Goal: Navigation & Orientation: Understand site structure

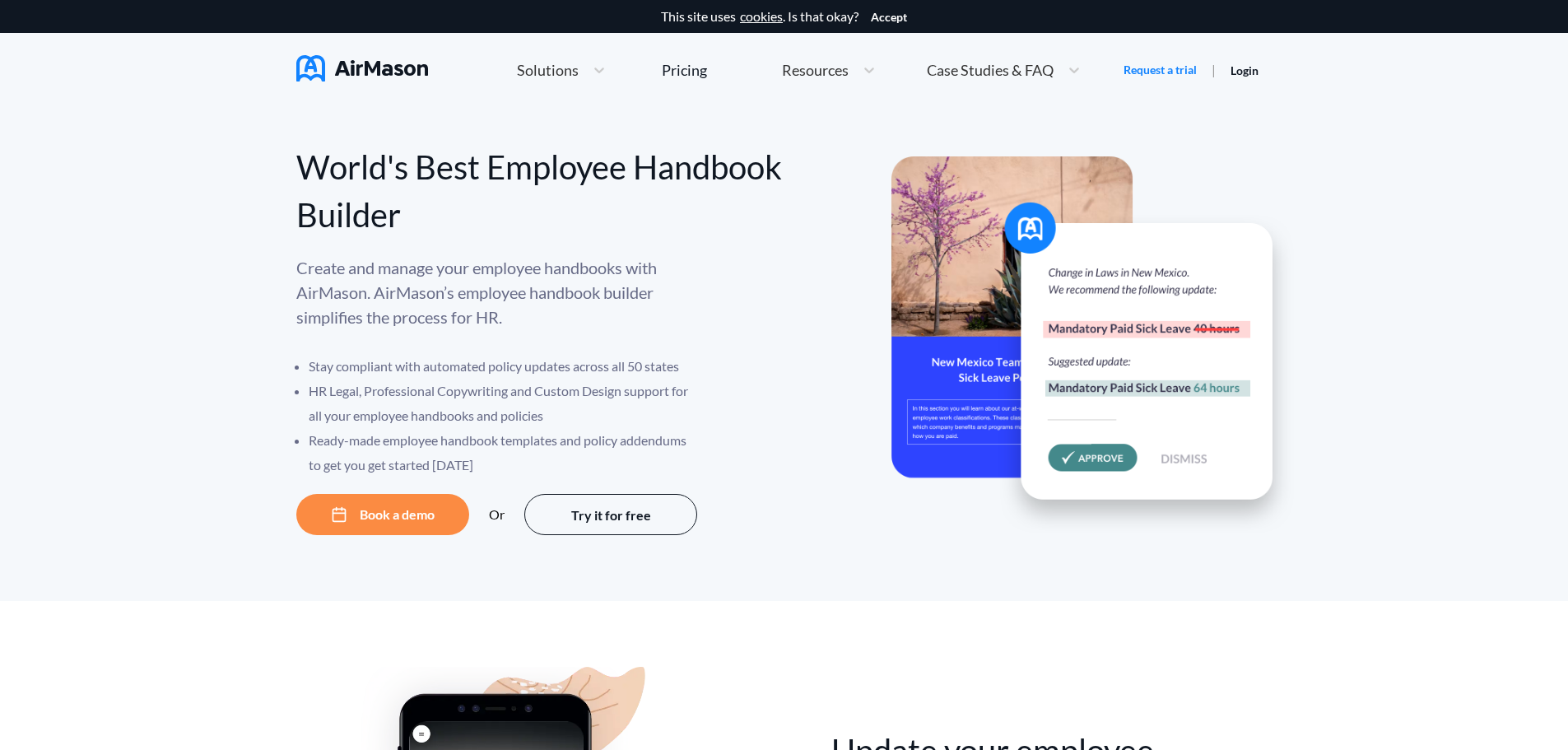
scroll to position [9151, 0]
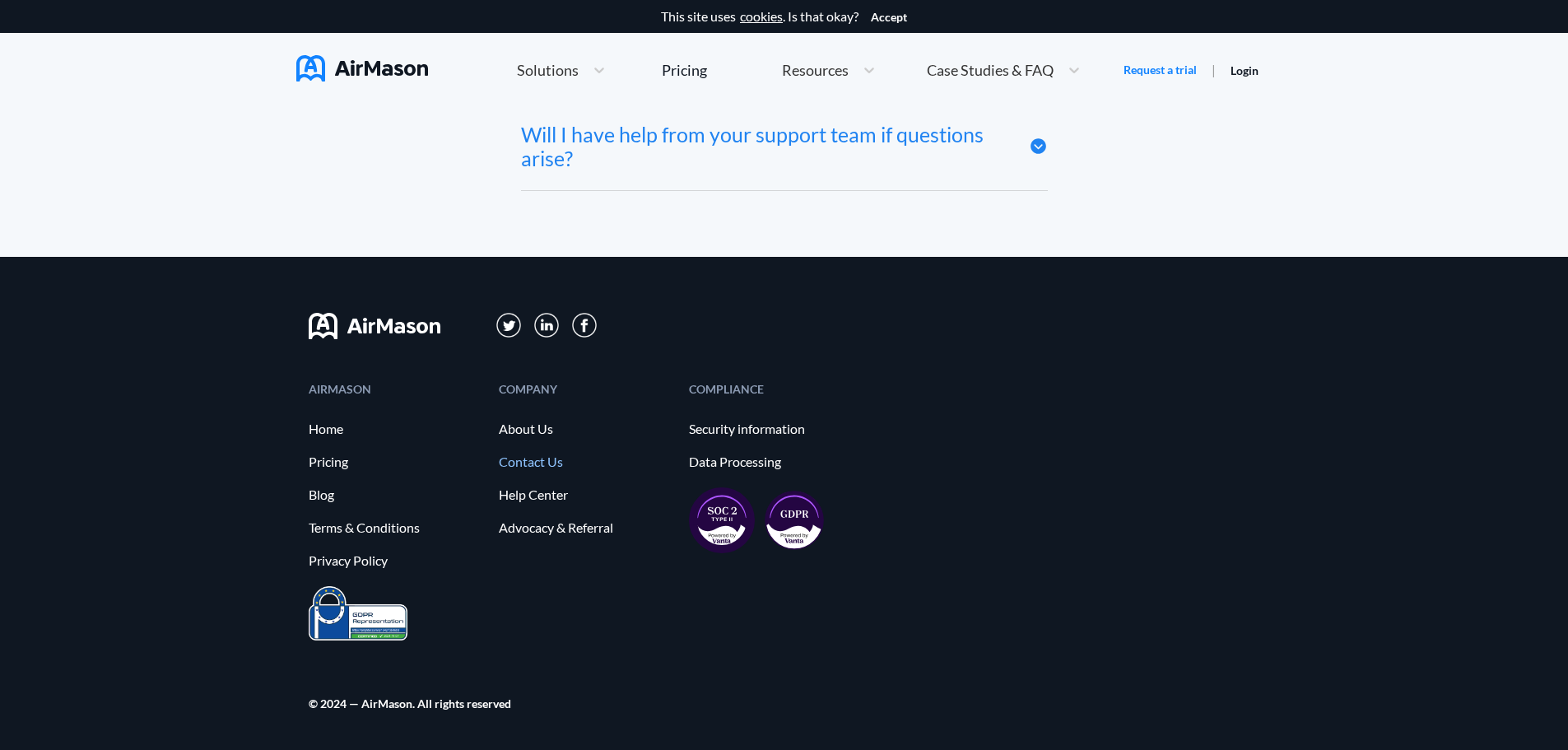
click at [546, 459] on link "Contact Us" at bounding box center [586, 462] width 174 height 15
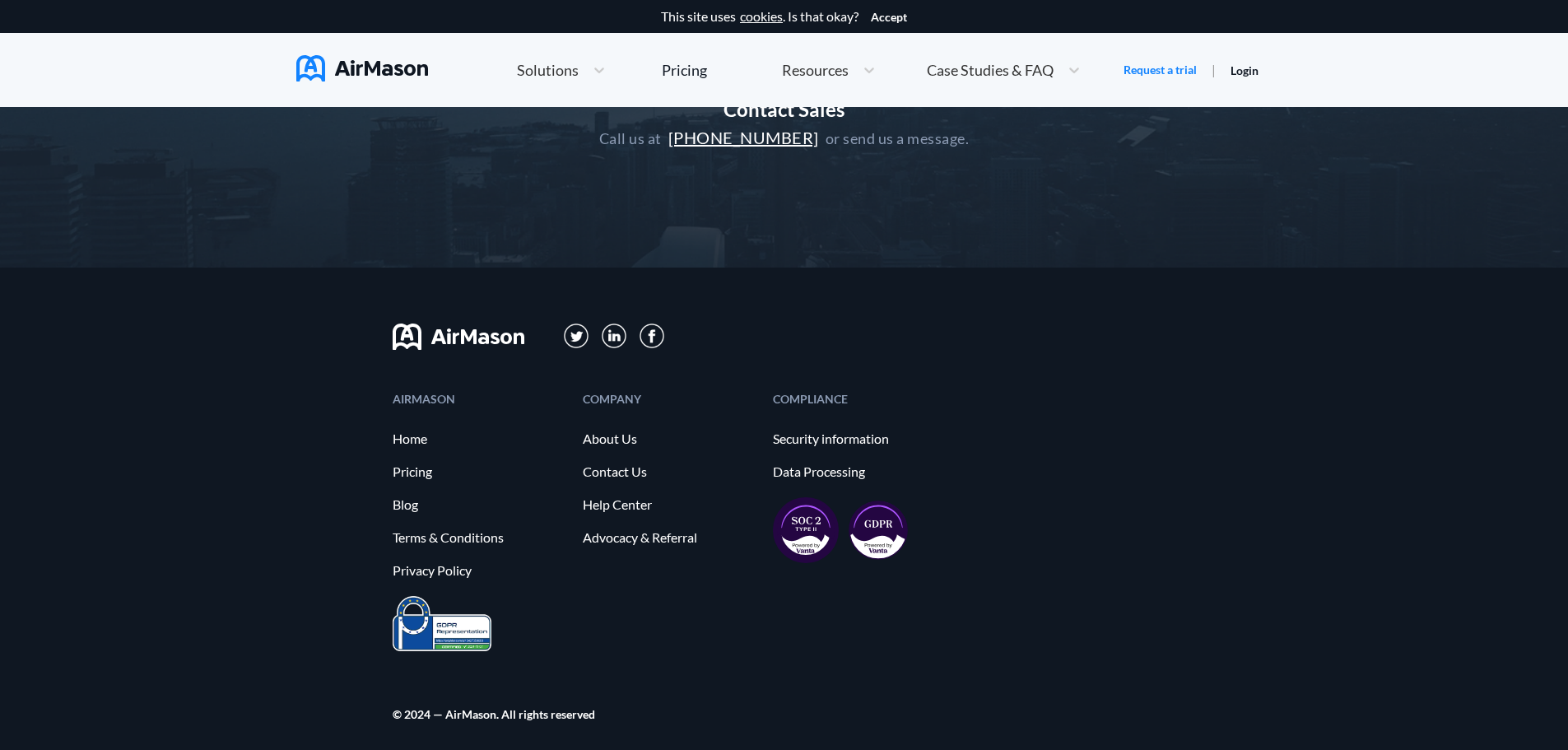
scroll to position [430, 0]
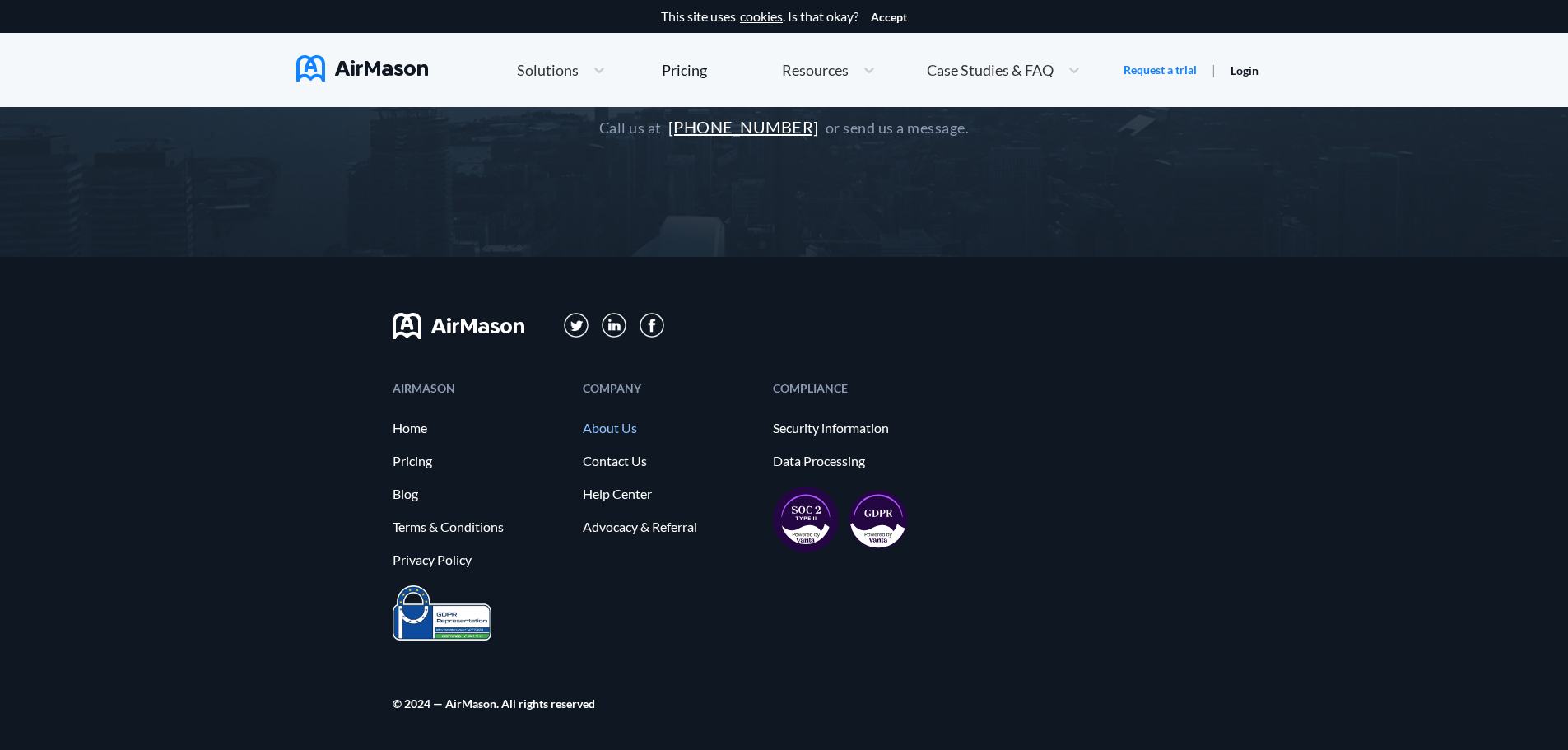
click at [600, 430] on link "About Us" at bounding box center [670, 428] width 174 height 15
